Goal: Information Seeking & Learning: Learn about a topic

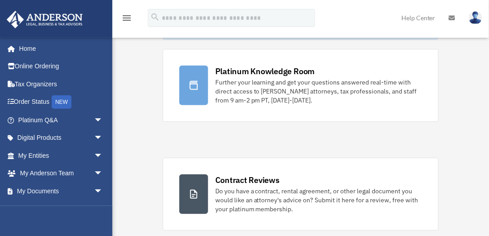
scroll to position [63, 0]
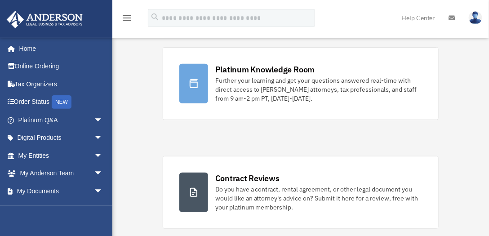
click at [128, 17] on icon "menu" at bounding box center [126, 18] width 11 height 11
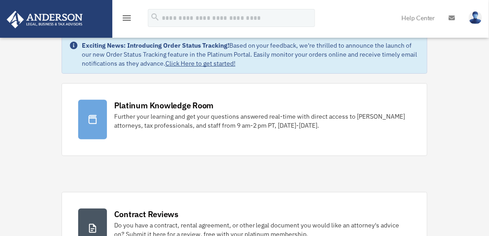
scroll to position [0, 0]
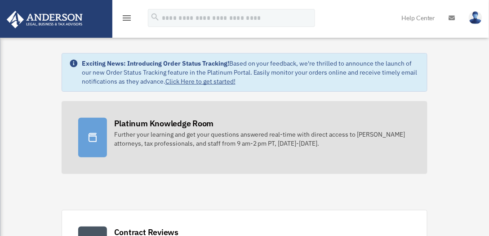
click at [143, 137] on div "Further your learning and get your questions answered real-time with direct acc…" at bounding box center [262, 139] width 297 height 18
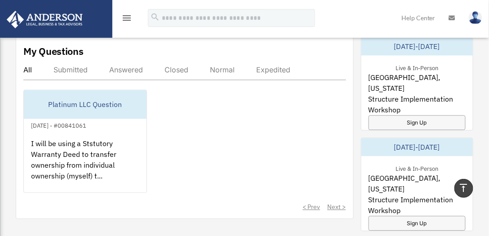
scroll to position [510, 0]
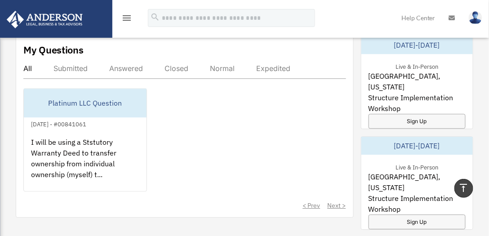
click at [68, 65] on div "Submitted" at bounding box center [71, 68] width 34 height 9
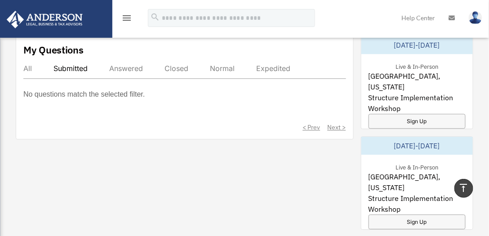
click at [128, 67] on div "Answered" at bounding box center [126, 68] width 34 height 9
click at [29, 65] on div "All" at bounding box center [27, 68] width 9 height 9
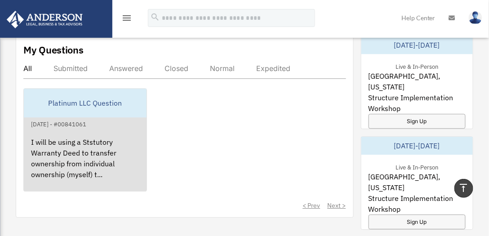
click at [77, 150] on div "I will be using a Ststutory Warranty Deed to transfer ownership from individual…" at bounding box center [85, 165] width 123 height 70
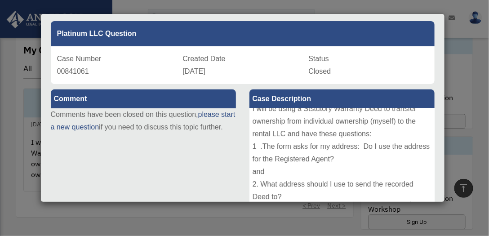
scroll to position [0, 0]
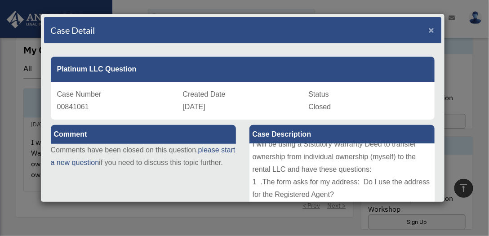
click at [429, 27] on span "×" at bounding box center [432, 30] width 6 height 10
